Goal: Task Accomplishment & Management: Manage account settings

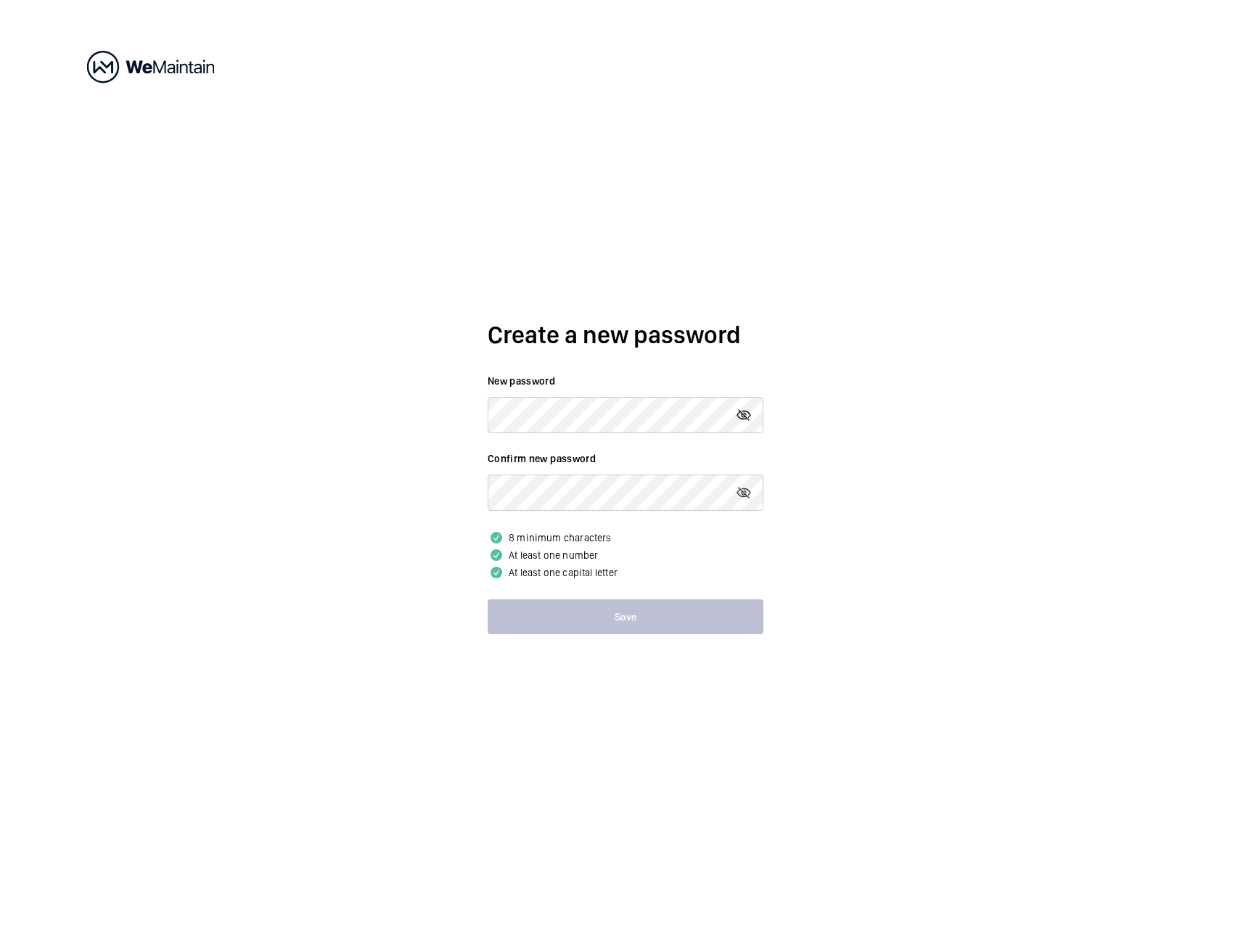
click at [743, 413] on mat-icon at bounding box center [743, 415] width 17 height 17
click at [577, 615] on button "Save" at bounding box center [625, 616] width 276 height 35
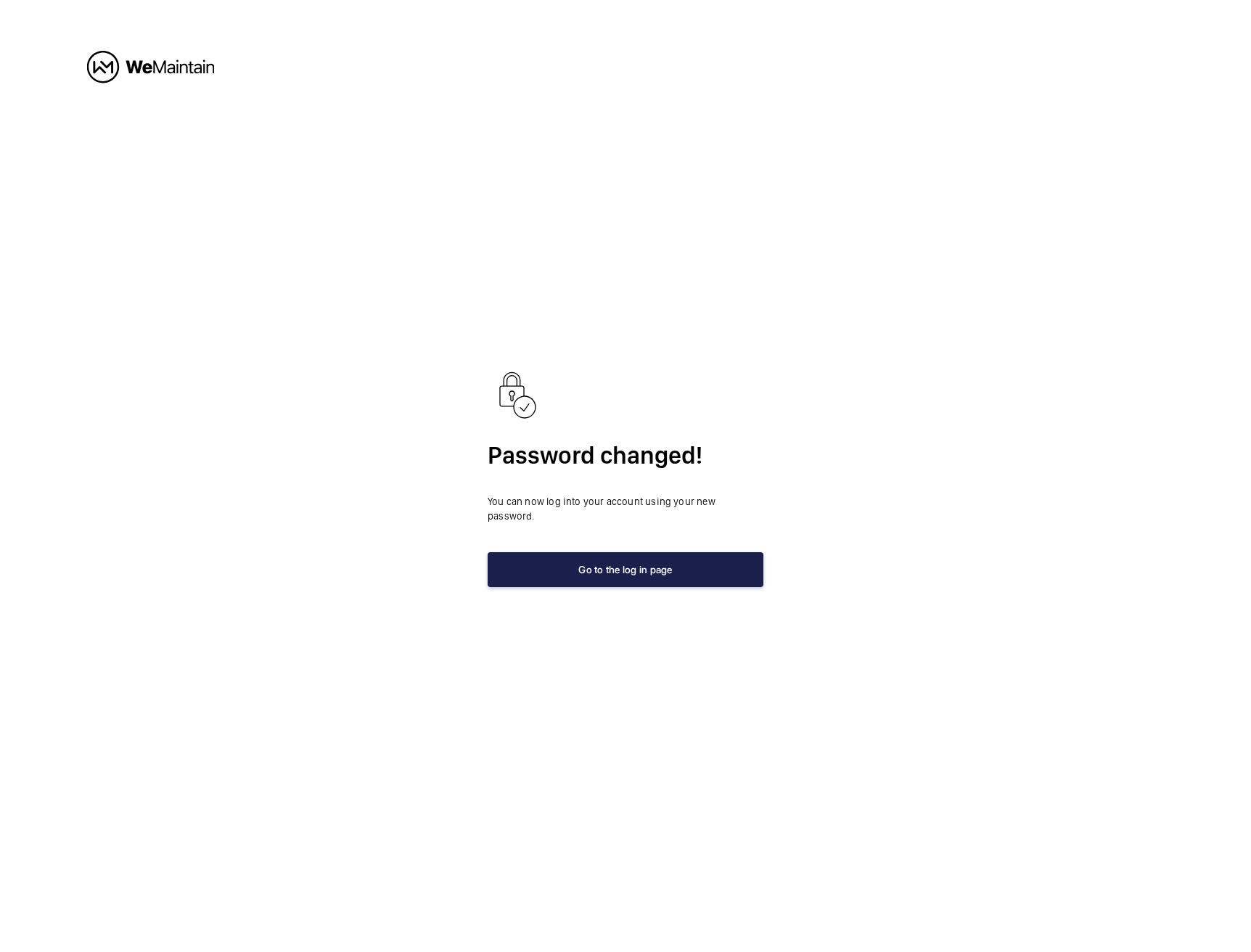
click at [648, 561] on button "Go to the log in page" at bounding box center [625, 569] width 276 height 35
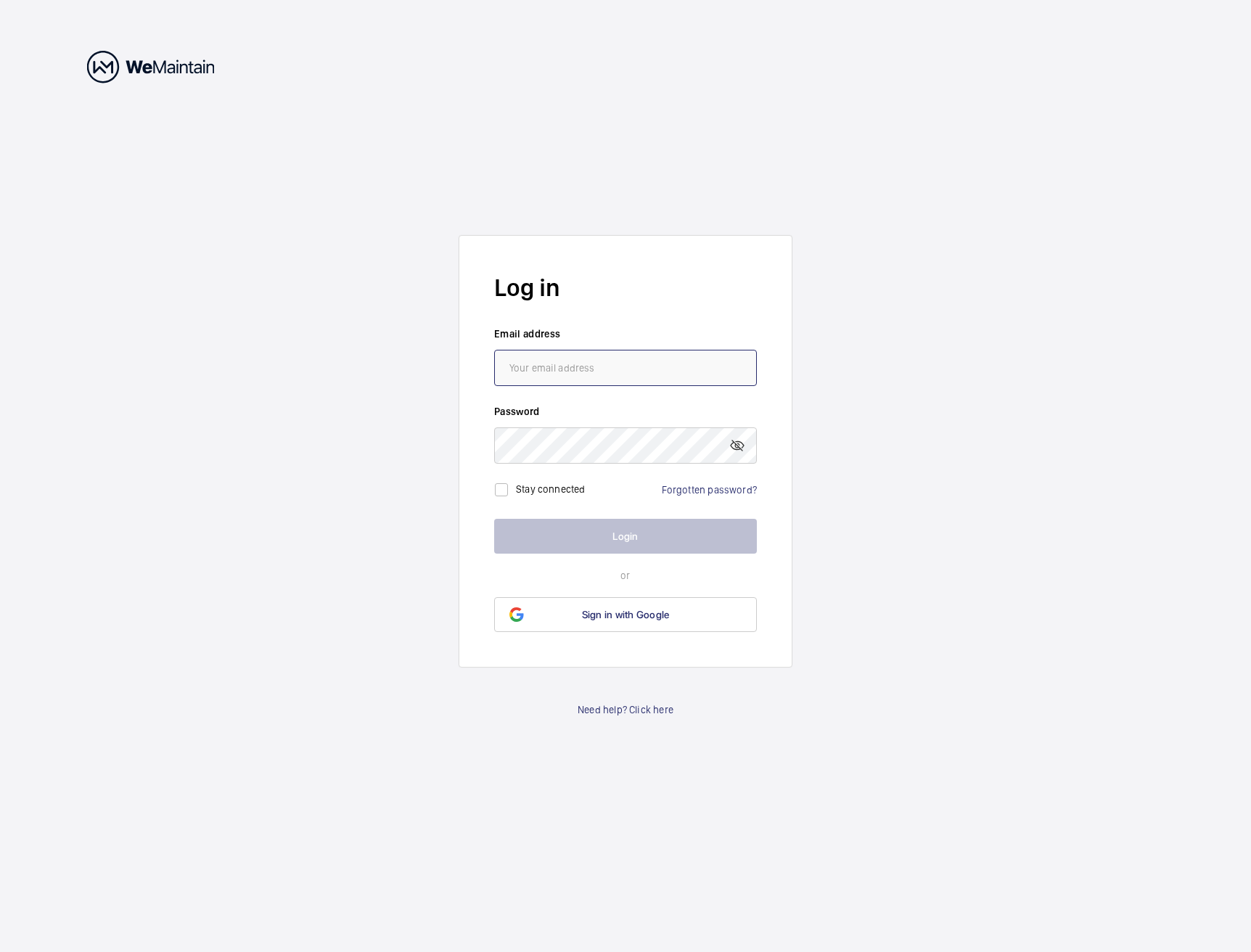
click at [573, 377] on input "email" at bounding box center [626, 368] width 263 height 36
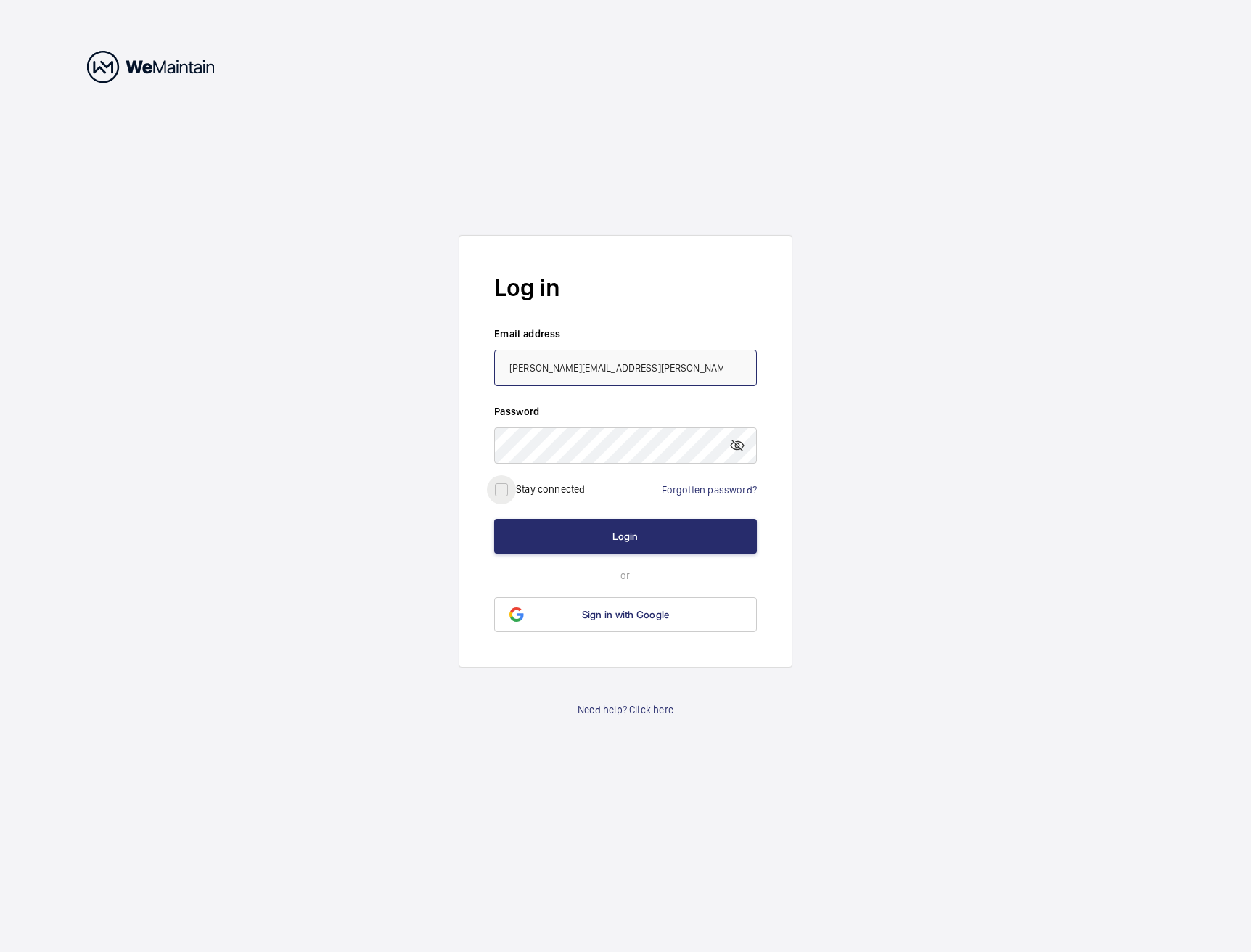
type input "[PERSON_NAME][EMAIL_ADDRESS][PERSON_NAME][DOMAIN_NAME]"
click at [505, 487] on input "checkbox" at bounding box center [501, 490] width 29 height 29
checkbox input "true"
click at [738, 446] on mat-icon at bounding box center [736, 445] width 17 height 17
click at [644, 532] on button "Login" at bounding box center [626, 536] width 263 height 35
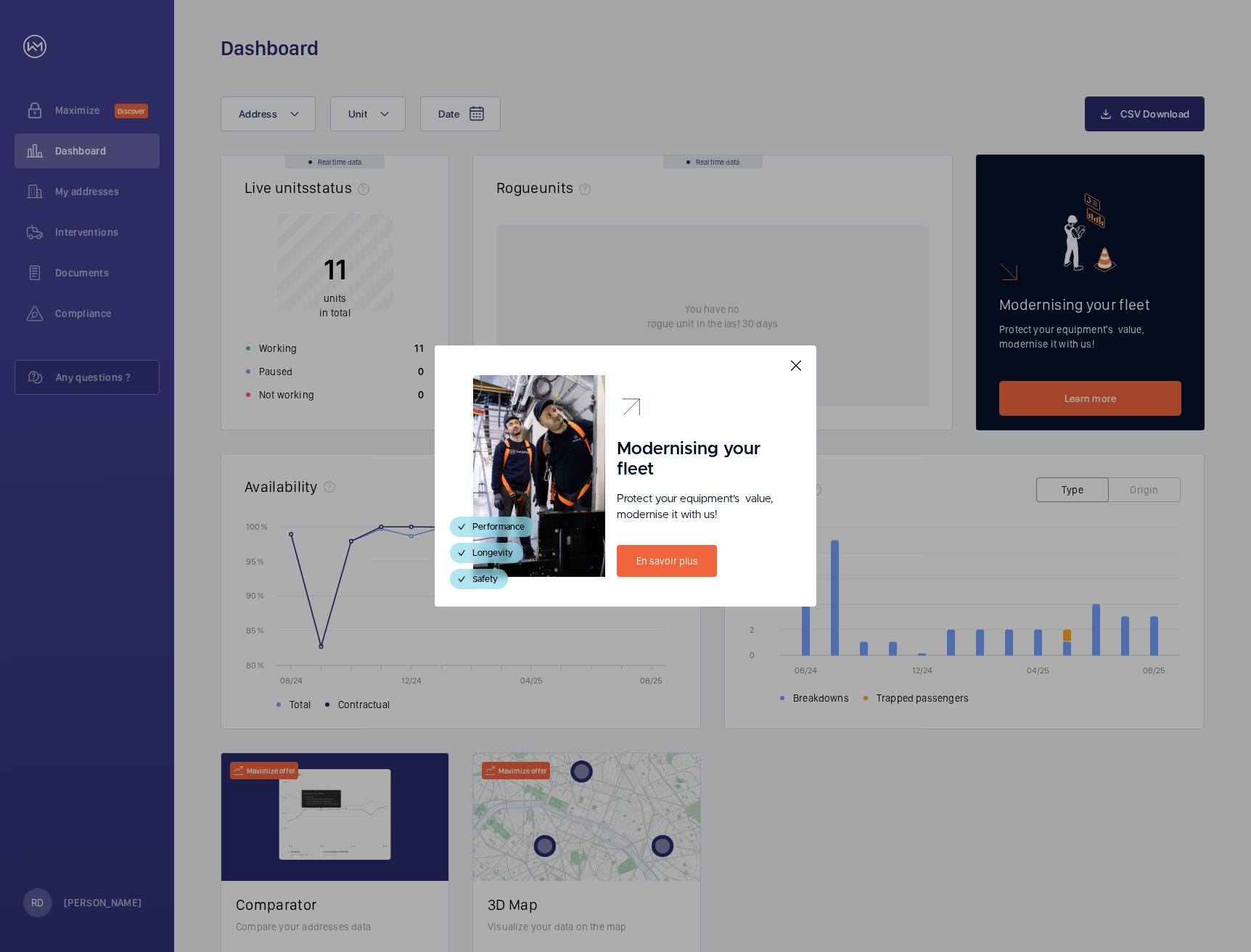
click at [798, 366] on mat-icon at bounding box center [796, 365] width 17 height 17
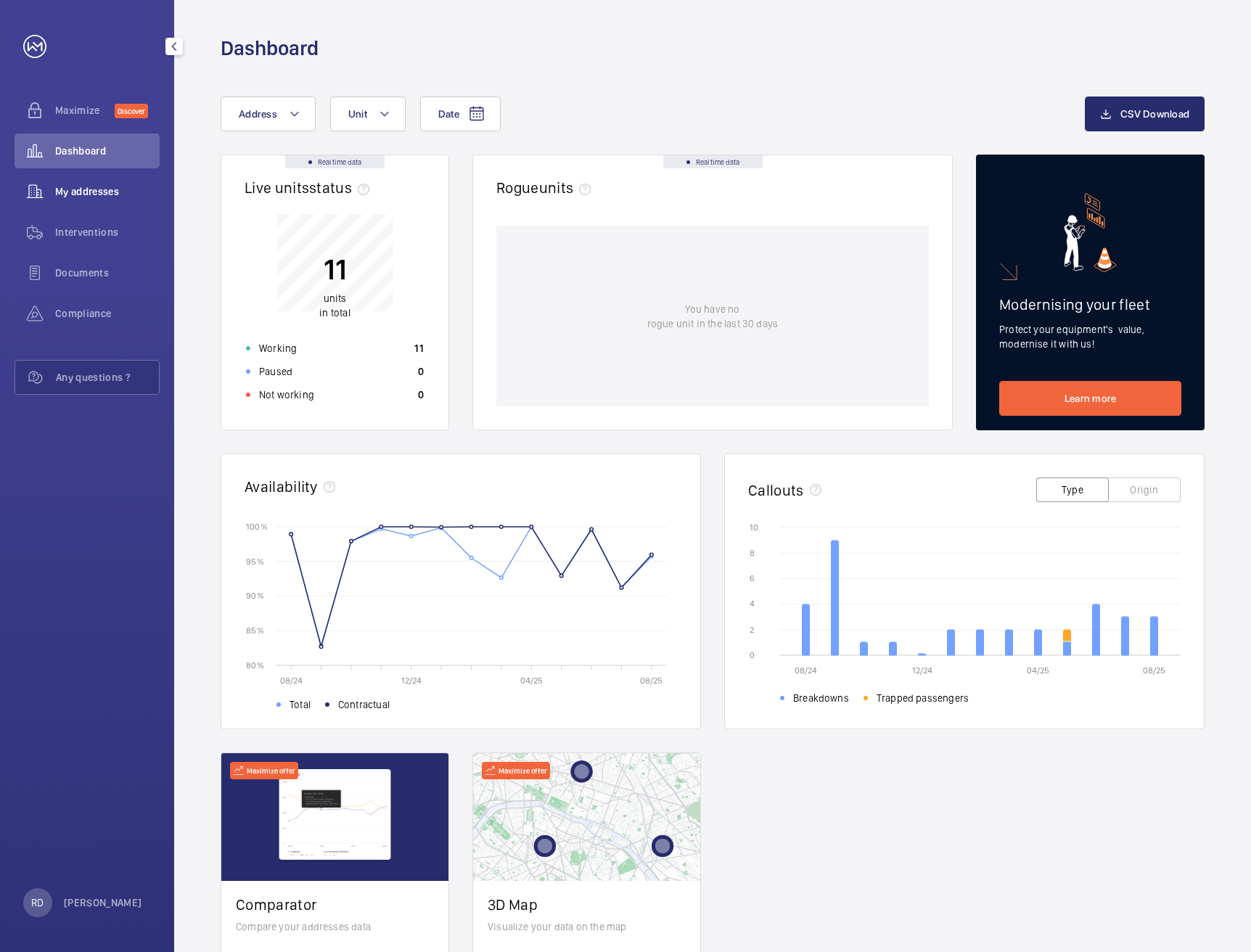
click at [70, 188] on span "My addresses" at bounding box center [108, 191] width 105 height 14
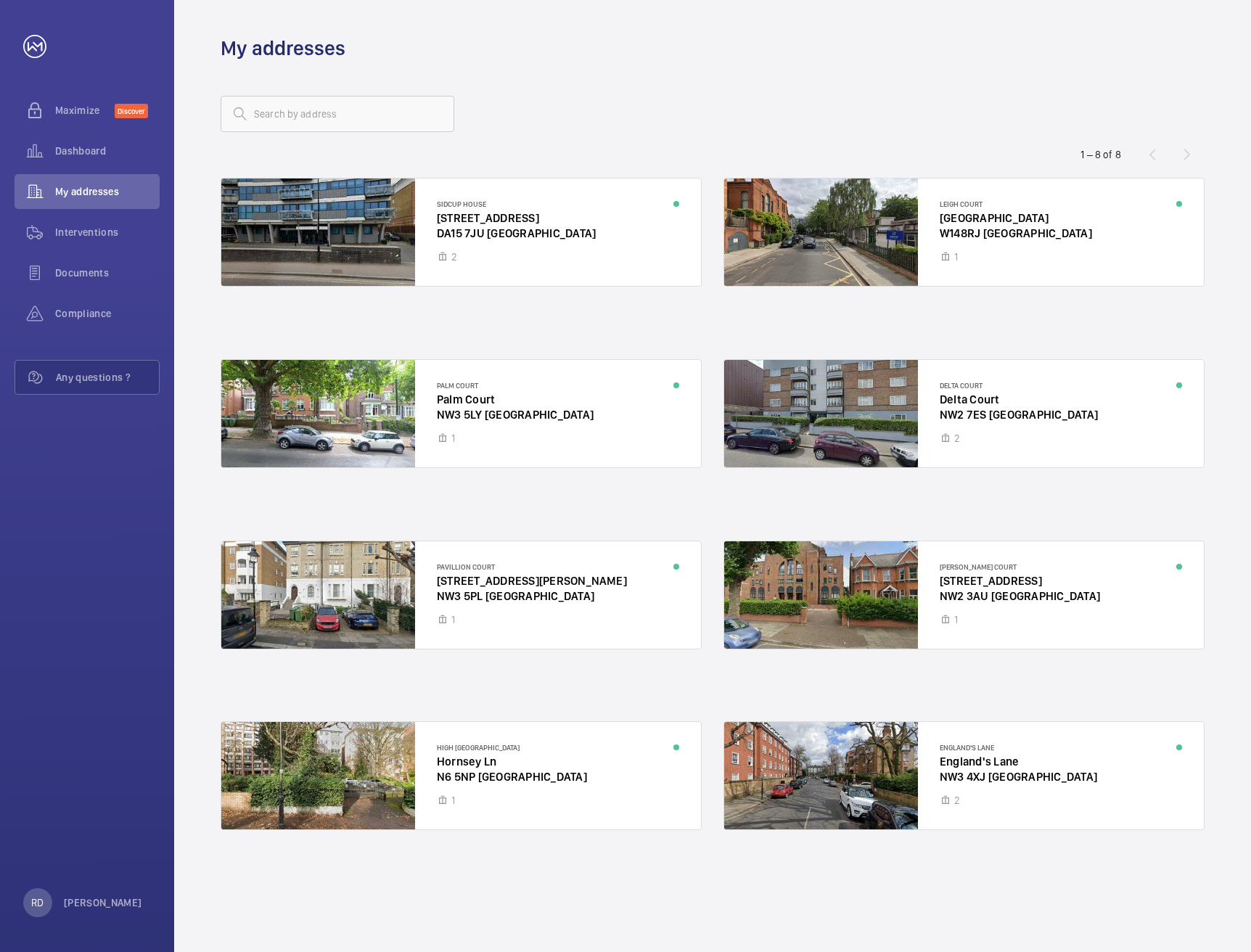
click at [1185, 156] on div "1 – 8 of 8" at bounding box center [1117, 154] width 174 height 17
click at [1027, 126] on div at bounding box center [713, 114] width 984 height 35
click at [90, 153] on span "Dashboard" at bounding box center [108, 150] width 105 height 14
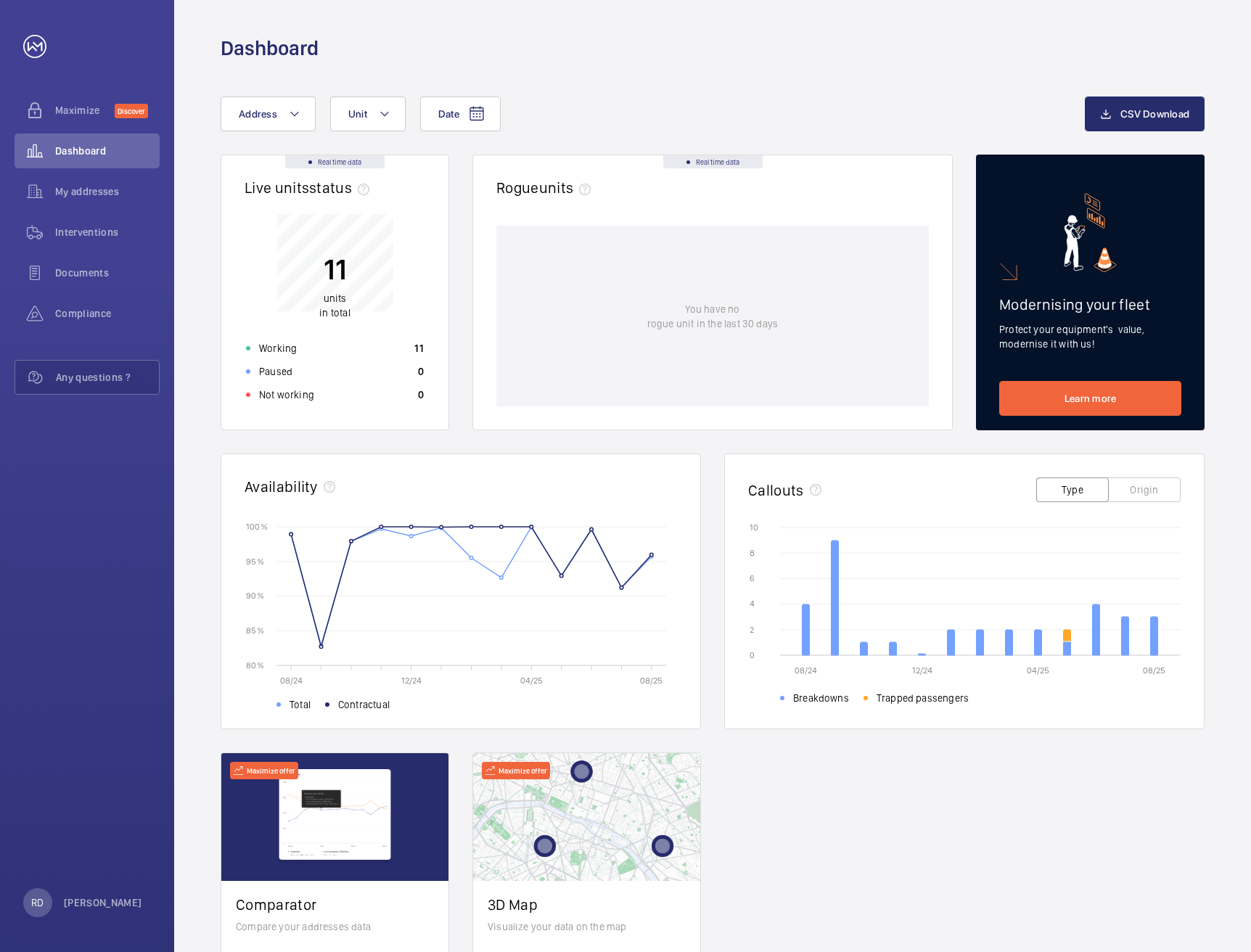
click at [337, 303] on span "units" at bounding box center [335, 298] width 24 height 11
click at [92, 198] on span "My addresses" at bounding box center [108, 191] width 105 height 14
